Goal: Transaction & Acquisition: Book appointment/travel/reservation

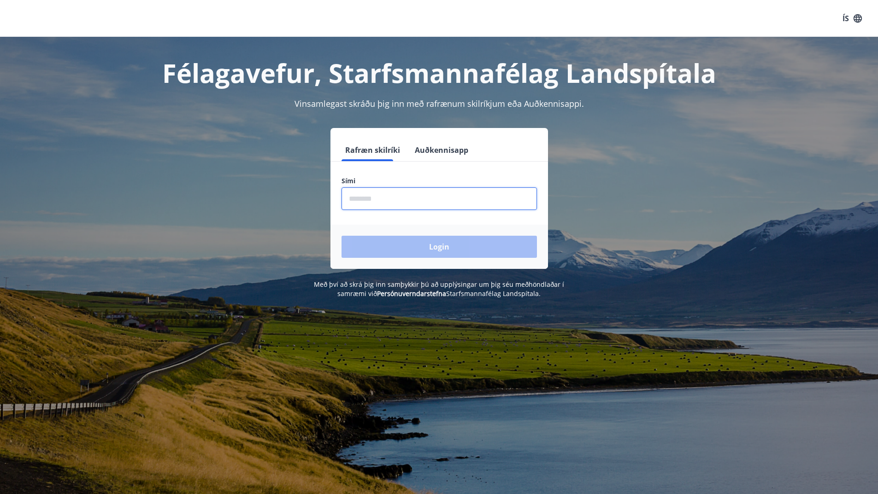
click at [386, 200] on input "phone" at bounding box center [438, 199] width 195 height 23
type input "********"
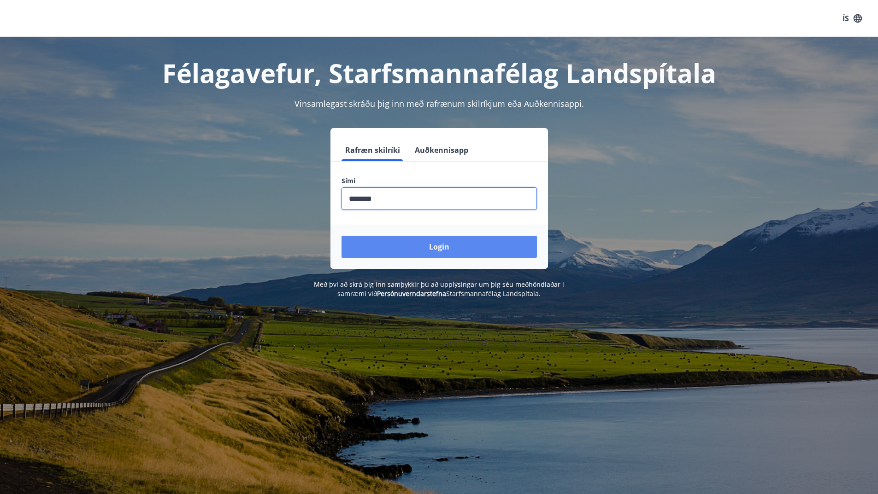
click at [391, 243] on button "Login" at bounding box center [438, 247] width 195 height 22
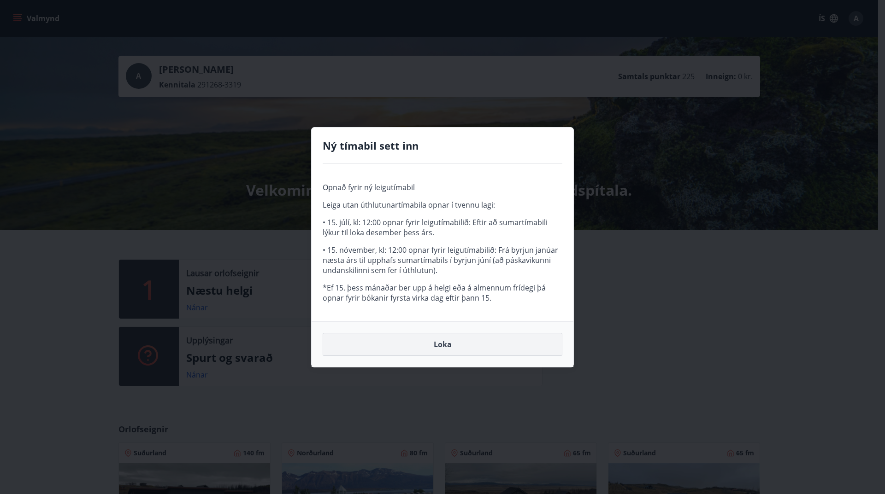
click at [462, 343] on button "Loka" at bounding box center [443, 344] width 240 height 23
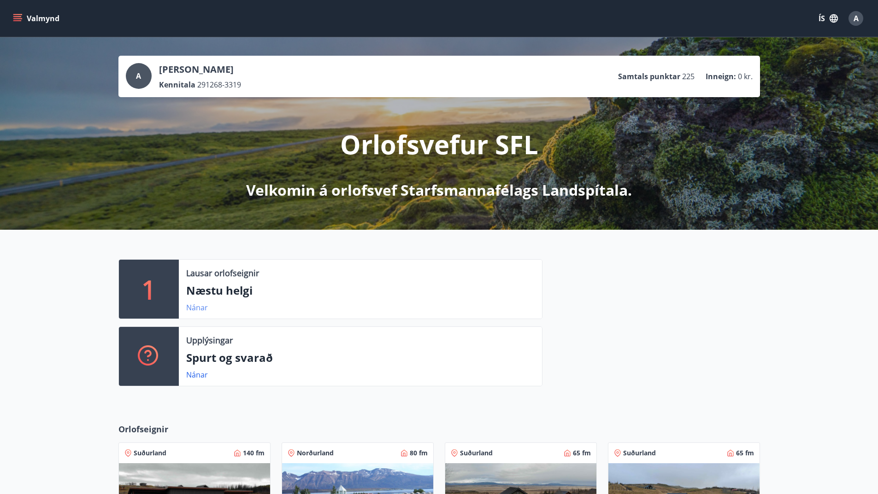
click at [199, 307] on link "Nánar" at bounding box center [197, 308] width 22 height 10
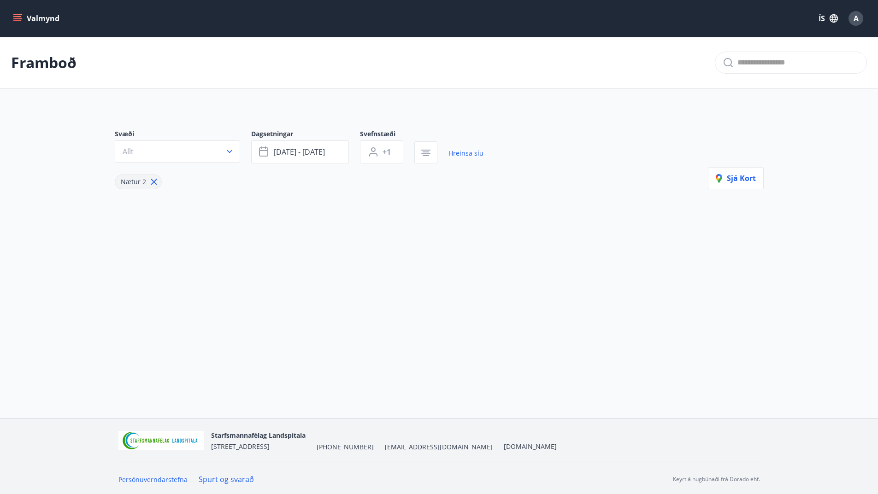
type input "*"
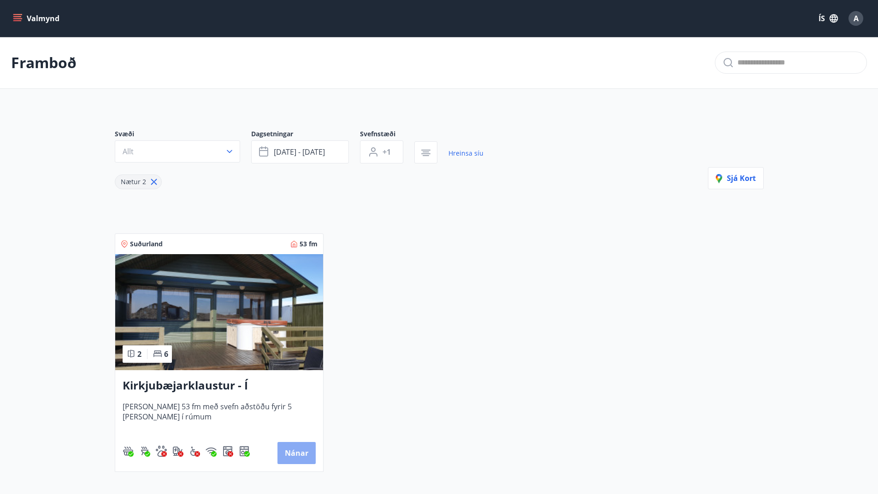
click at [302, 453] on button "Nánar" at bounding box center [296, 453] width 38 height 22
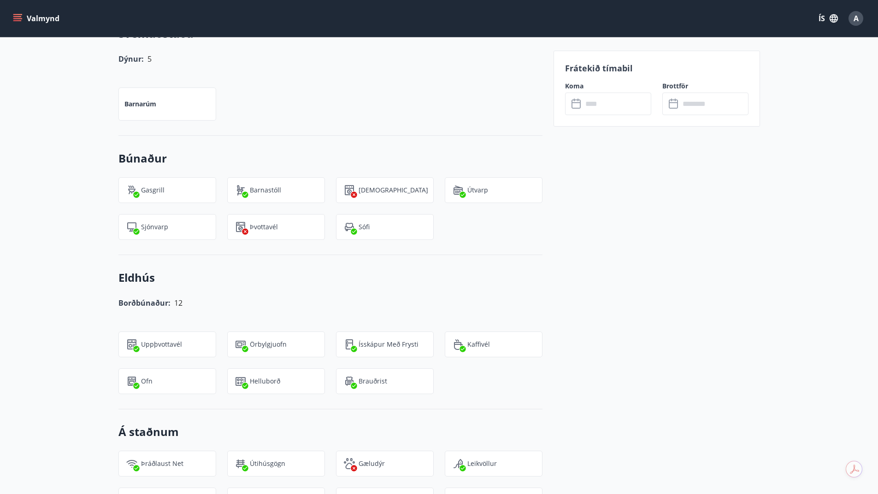
scroll to position [369, 0]
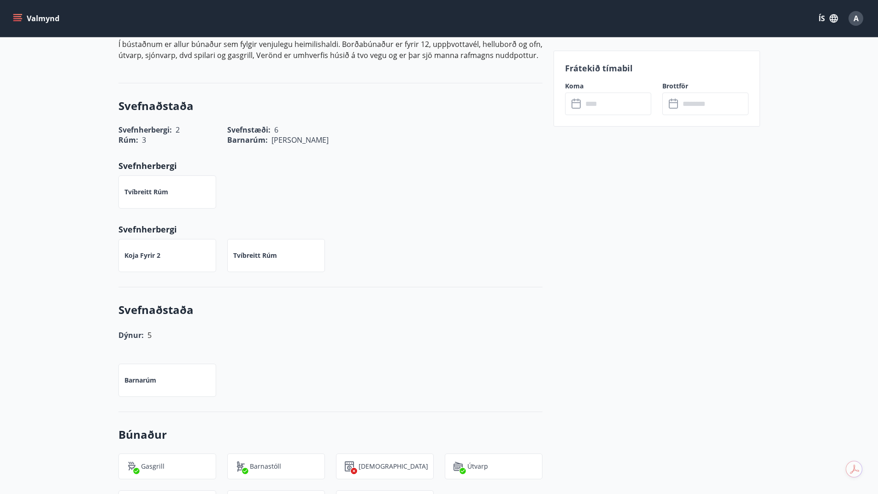
click at [606, 106] on input "text" at bounding box center [616, 104] width 69 height 23
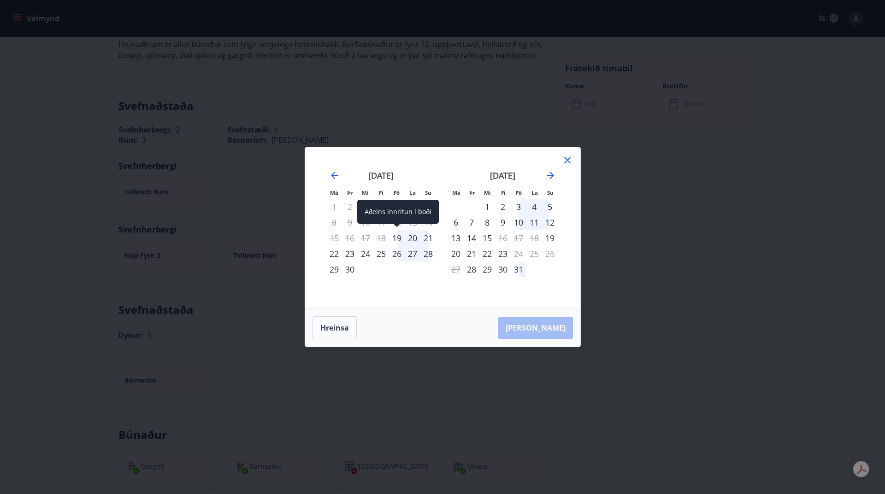
click at [399, 237] on div "19" at bounding box center [397, 238] width 16 height 16
click at [411, 238] on div "20" at bounding box center [413, 238] width 16 height 16
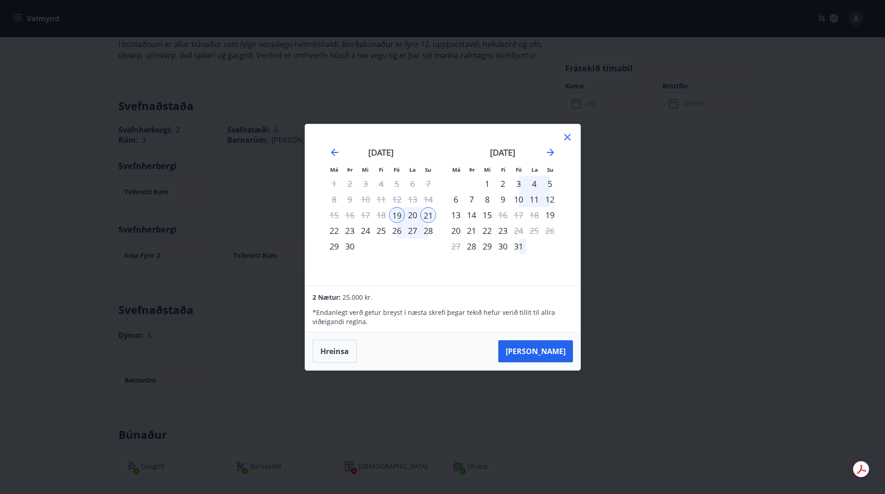
click at [568, 138] on icon at bounding box center [567, 137] width 6 height 6
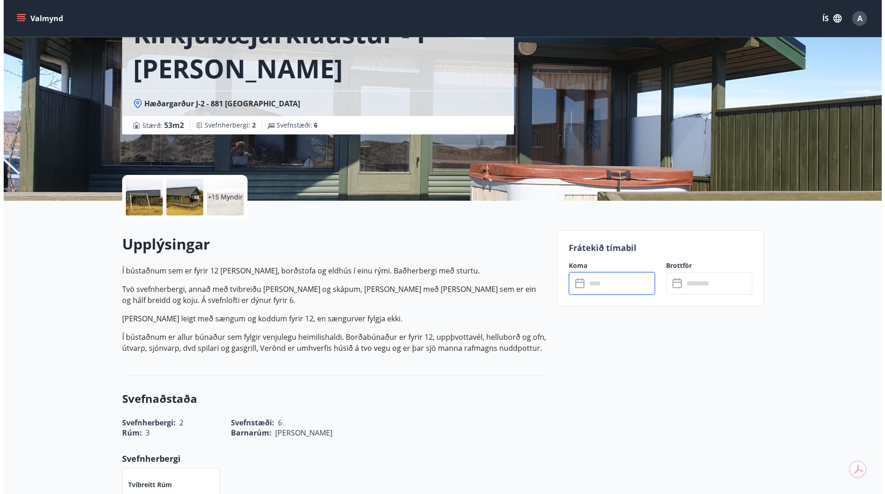
scroll to position [0, 0]
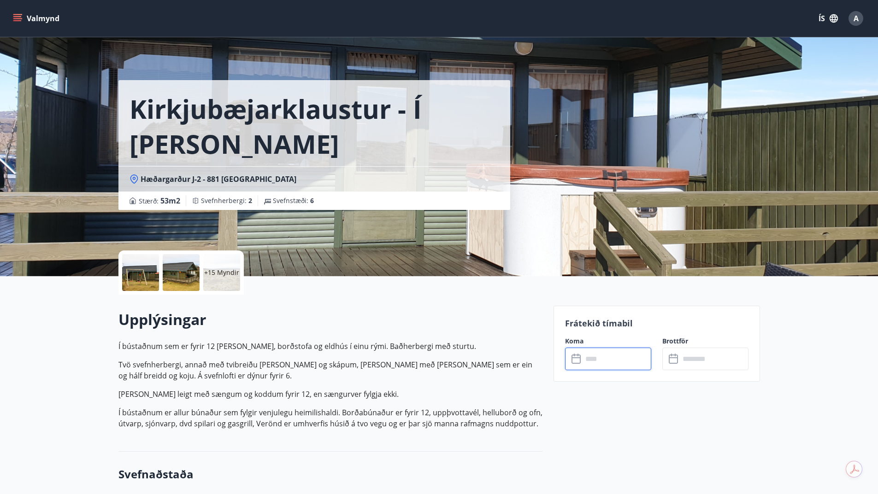
click at [228, 282] on div "+15 Myndir" at bounding box center [221, 272] width 37 height 37
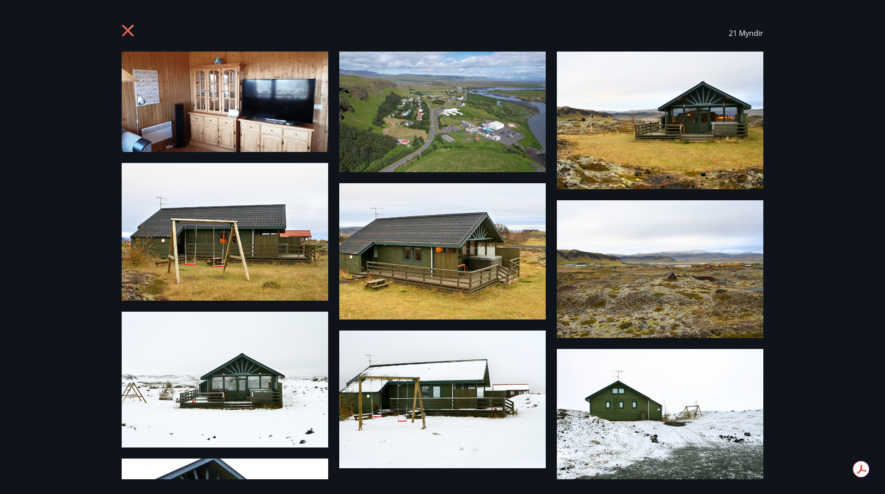
click at [128, 27] on icon at bounding box center [129, 31] width 15 height 15
